Goal: Navigation & Orientation: Find specific page/section

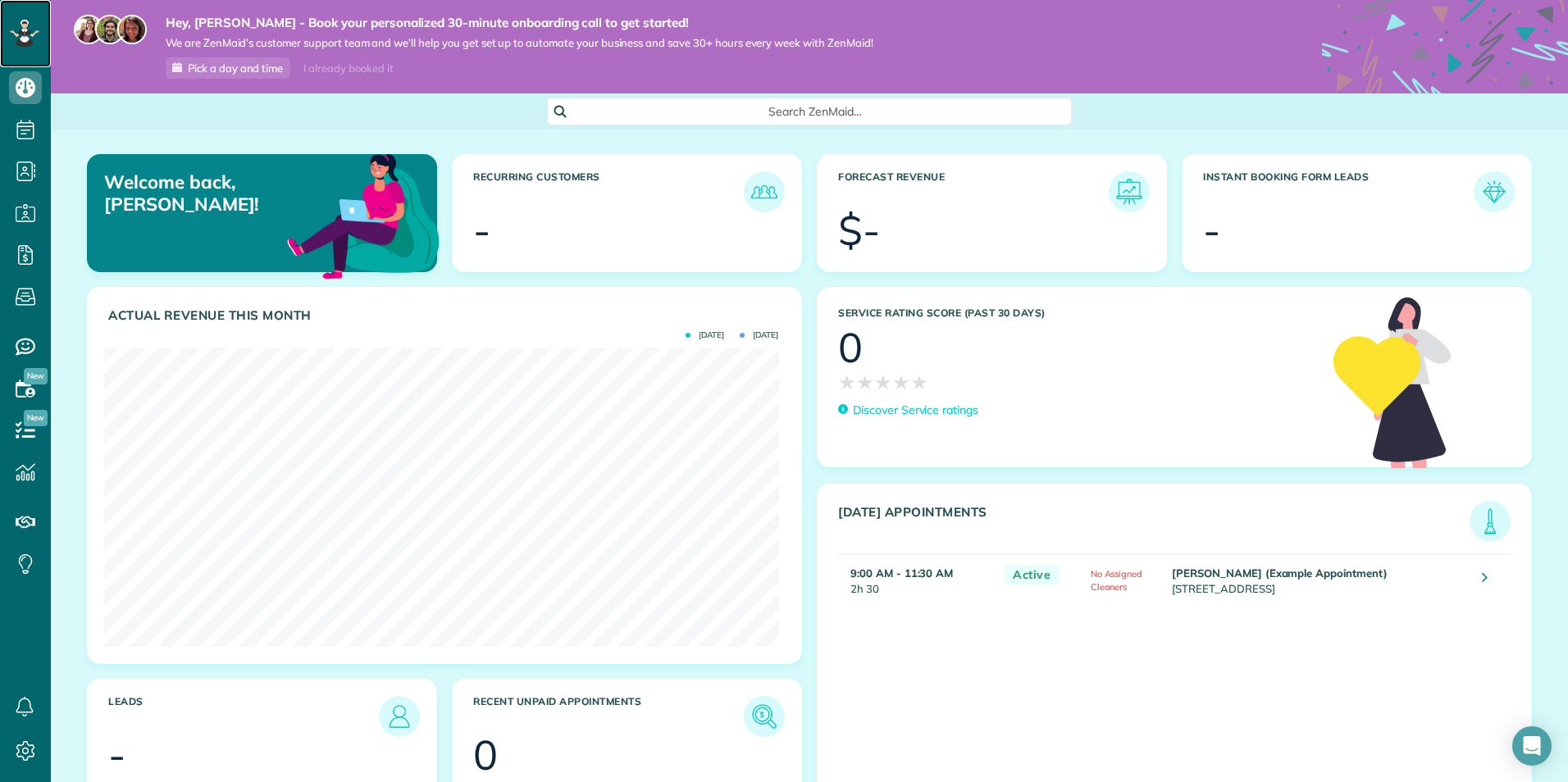
click at [34, 31] on icon at bounding box center [24, 34] width 30 height 28
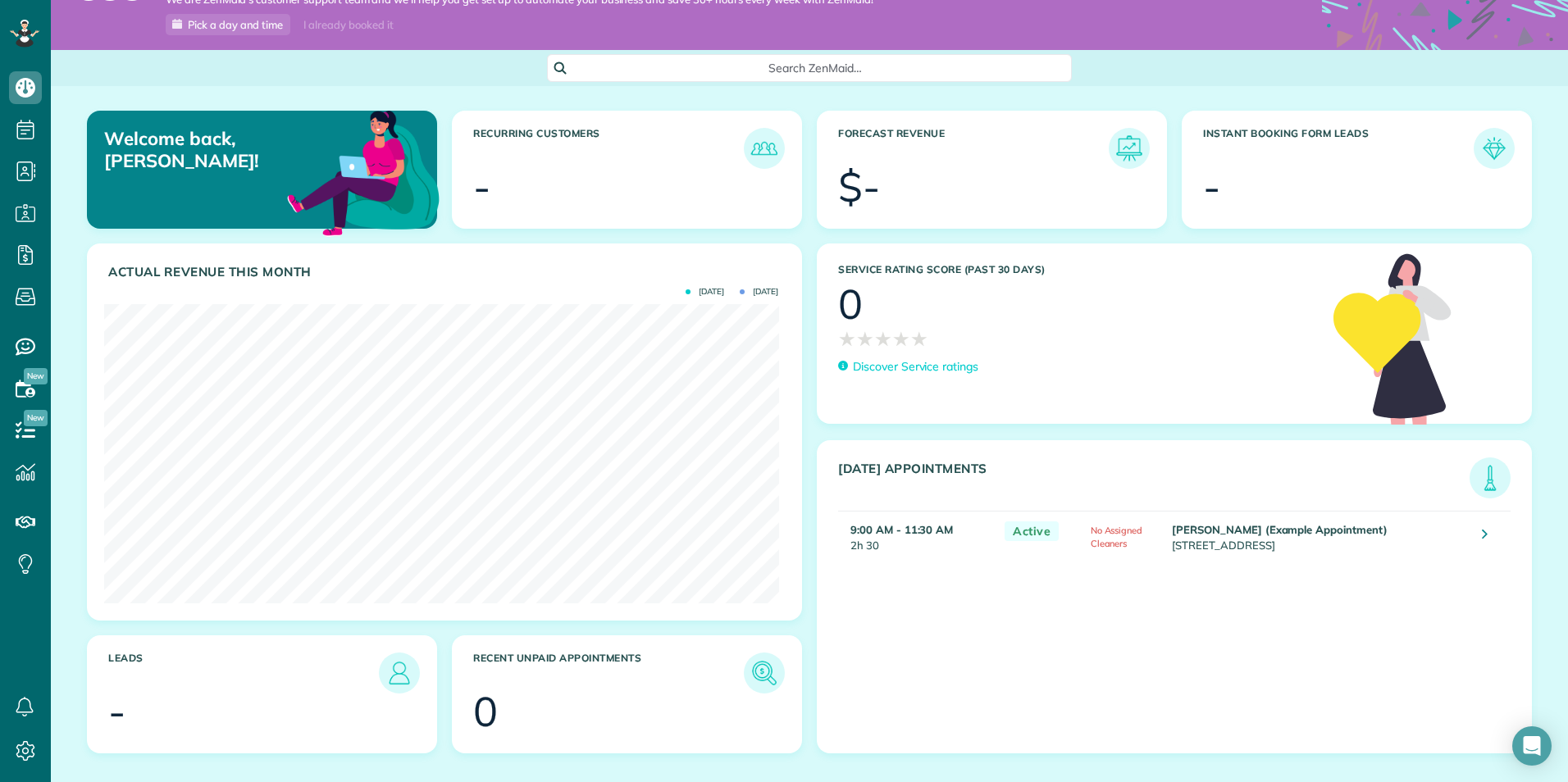
scroll to position [67, 0]
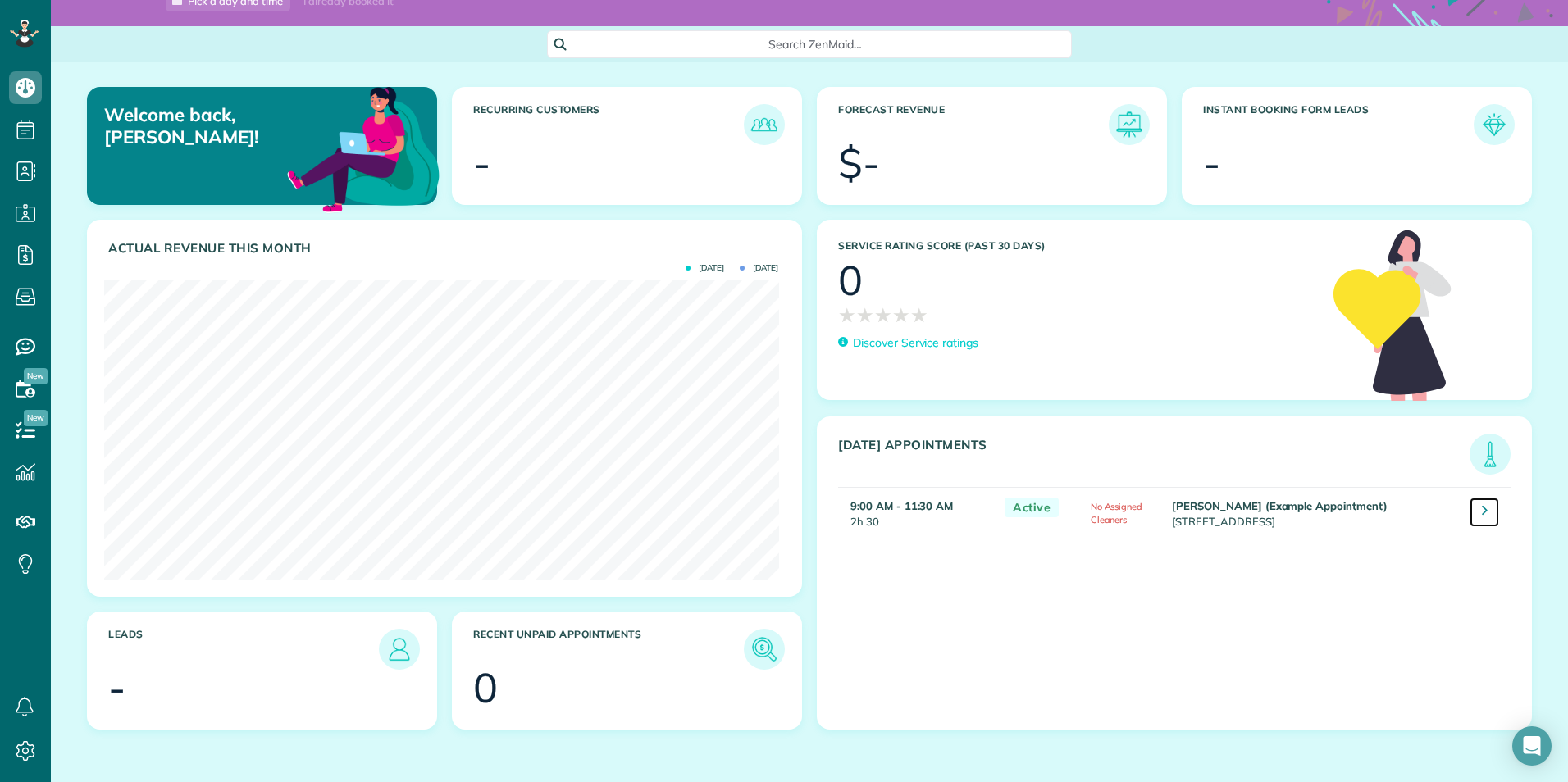
click at [1481, 512] on icon at bounding box center [1484, 509] width 6 height 17
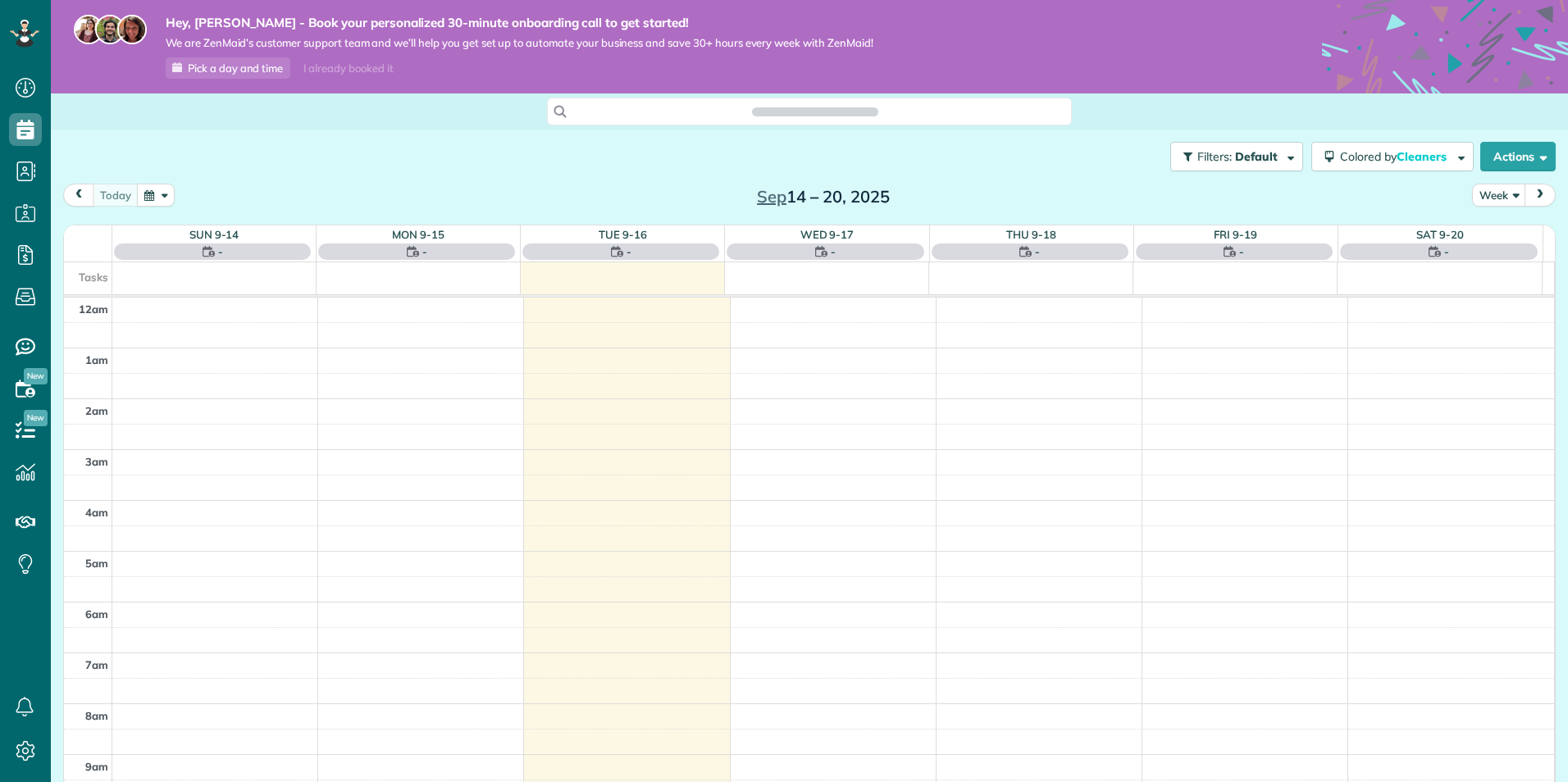
scroll to position [356, 0]
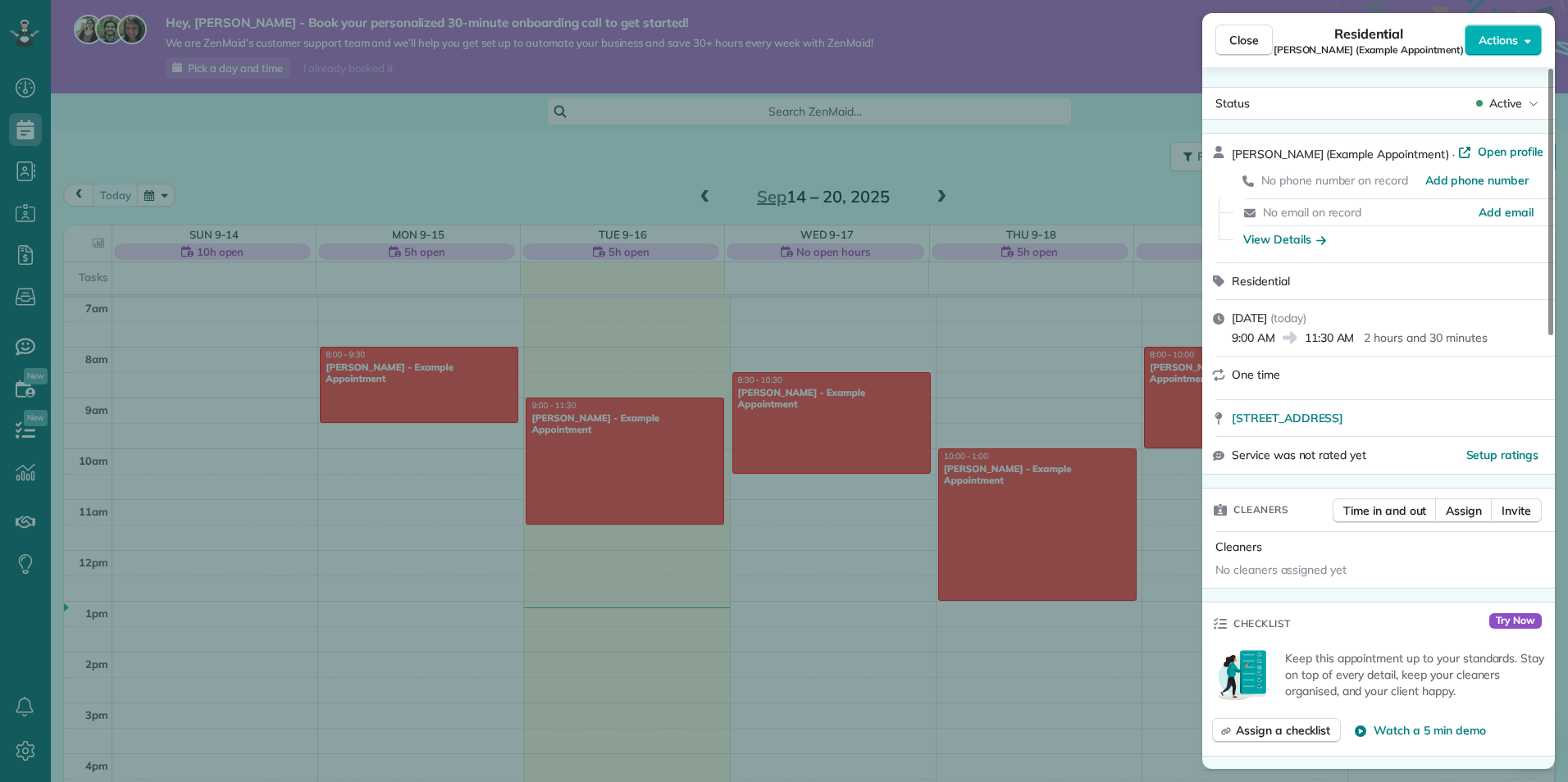
click at [1042, 83] on div "Close Residential Carolyn Arellano (Example Appointment) Actions Status Active …" at bounding box center [784, 391] width 1568 height 782
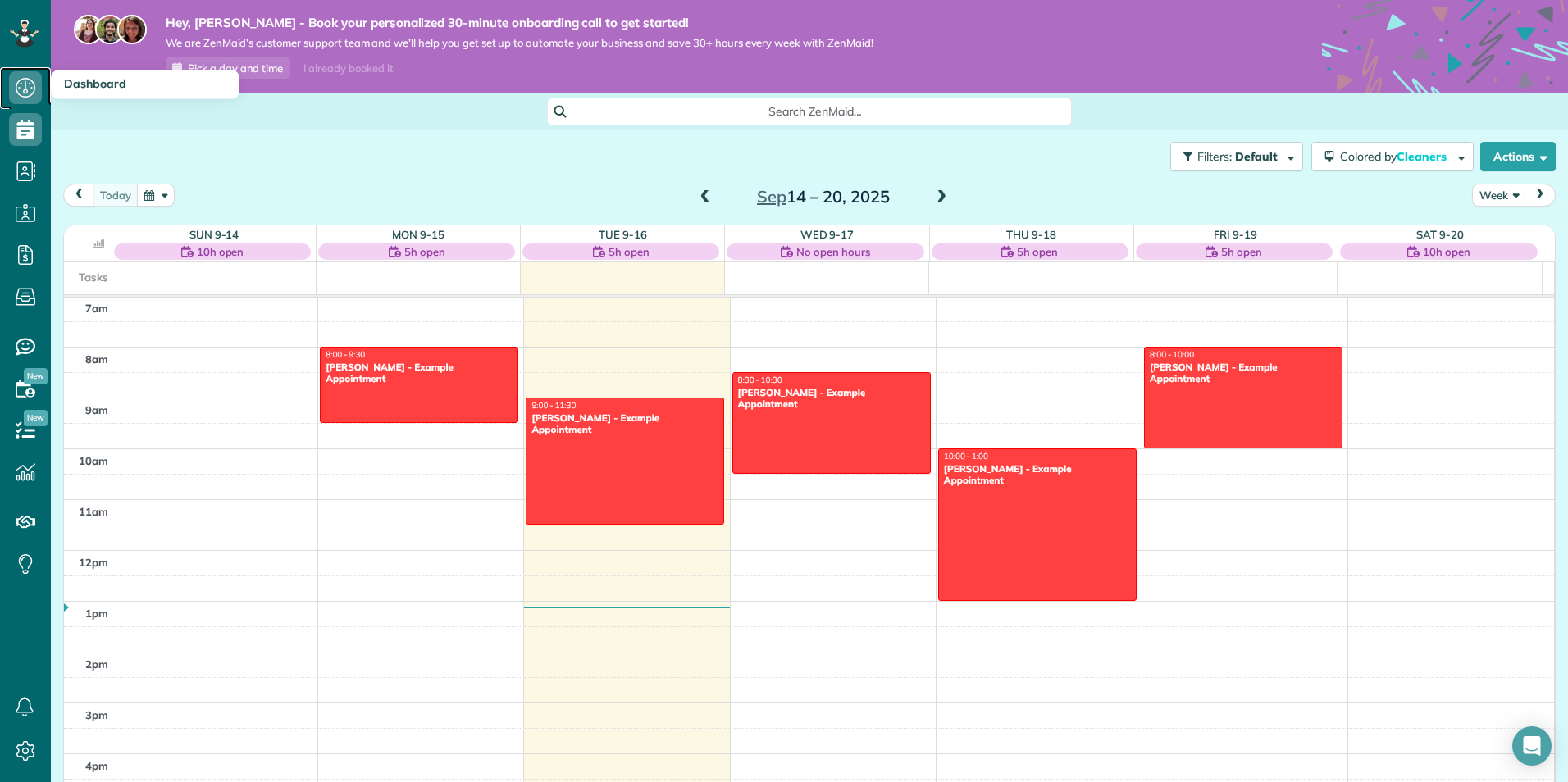
click at [18, 86] on icon at bounding box center [25, 88] width 33 height 33
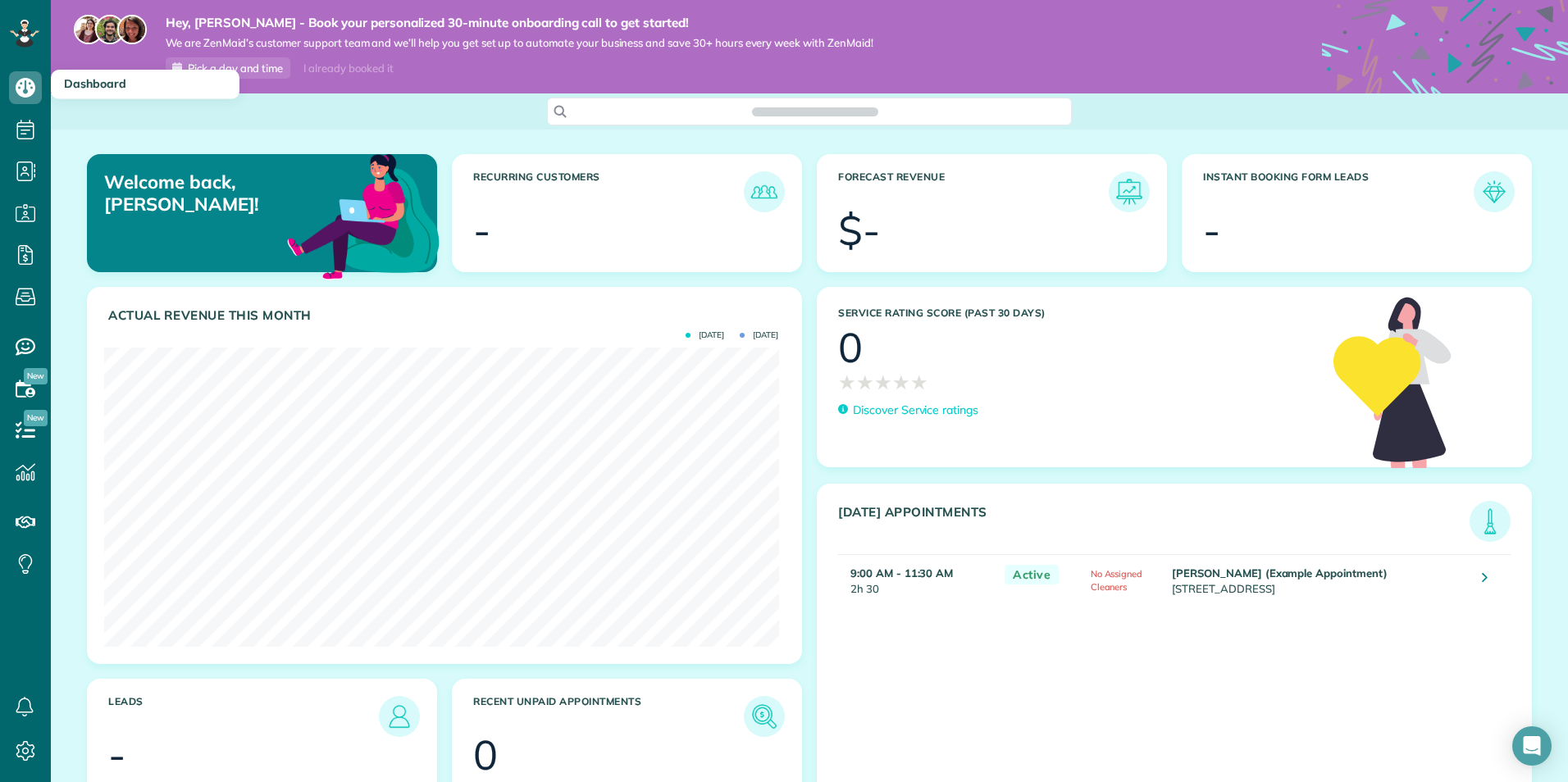
scroll to position [299, 674]
